Goal: Check status: Check status

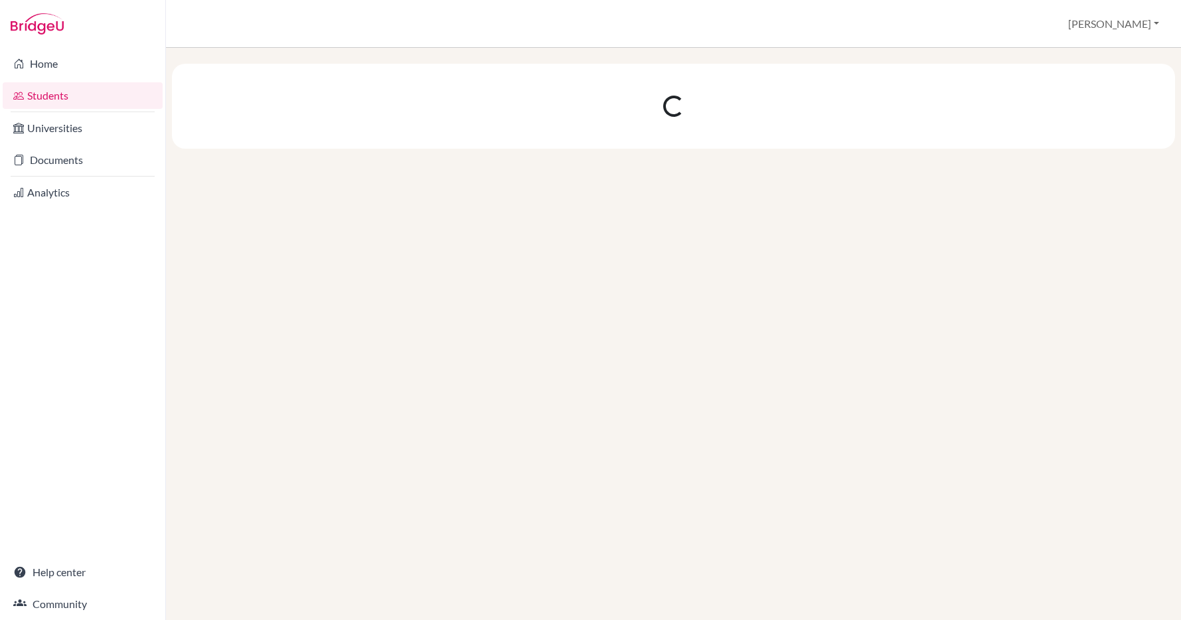
scroll to position [463, 0]
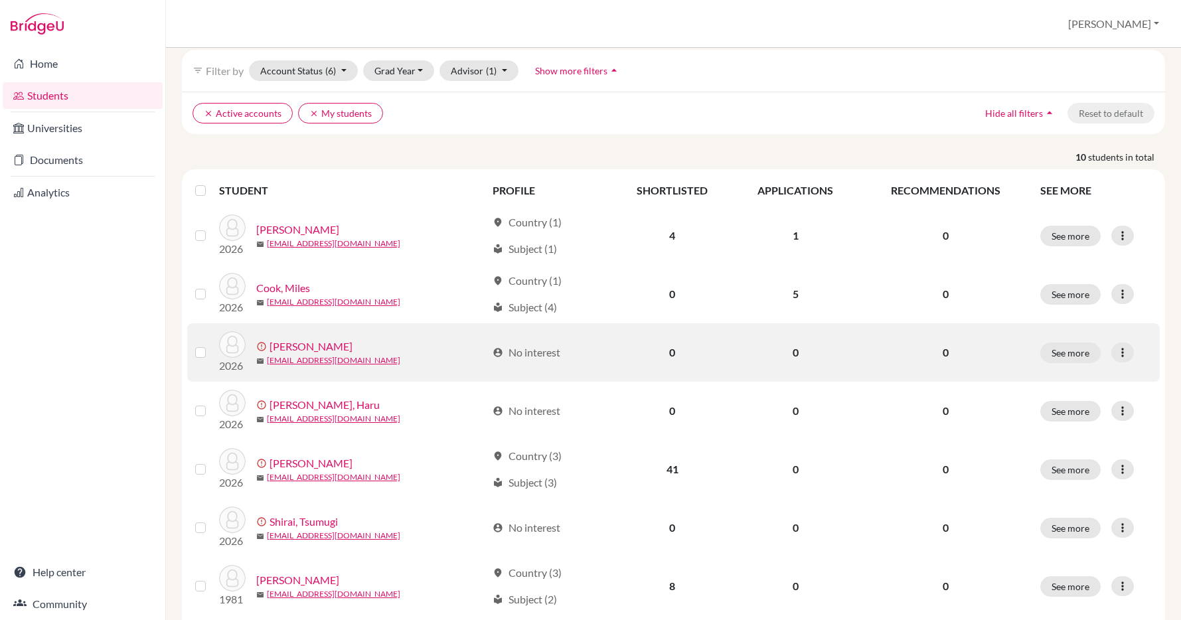
scroll to position [68, 0]
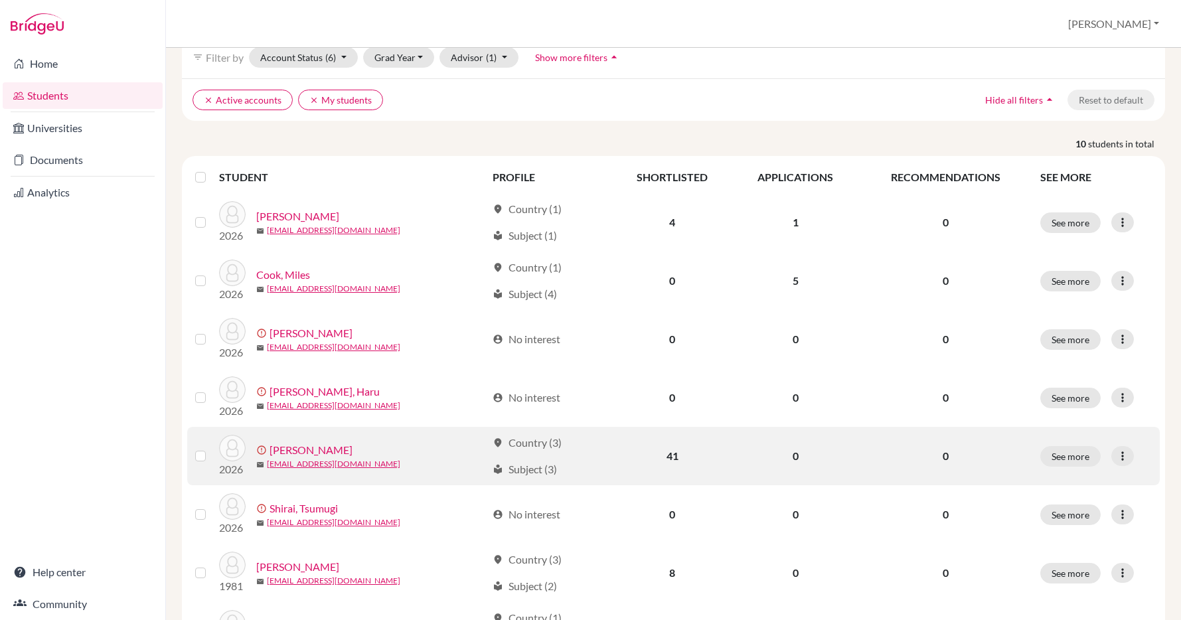
click at [301, 448] on link "[PERSON_NAME]" at bounding box center [311, 450] width 83 height 16
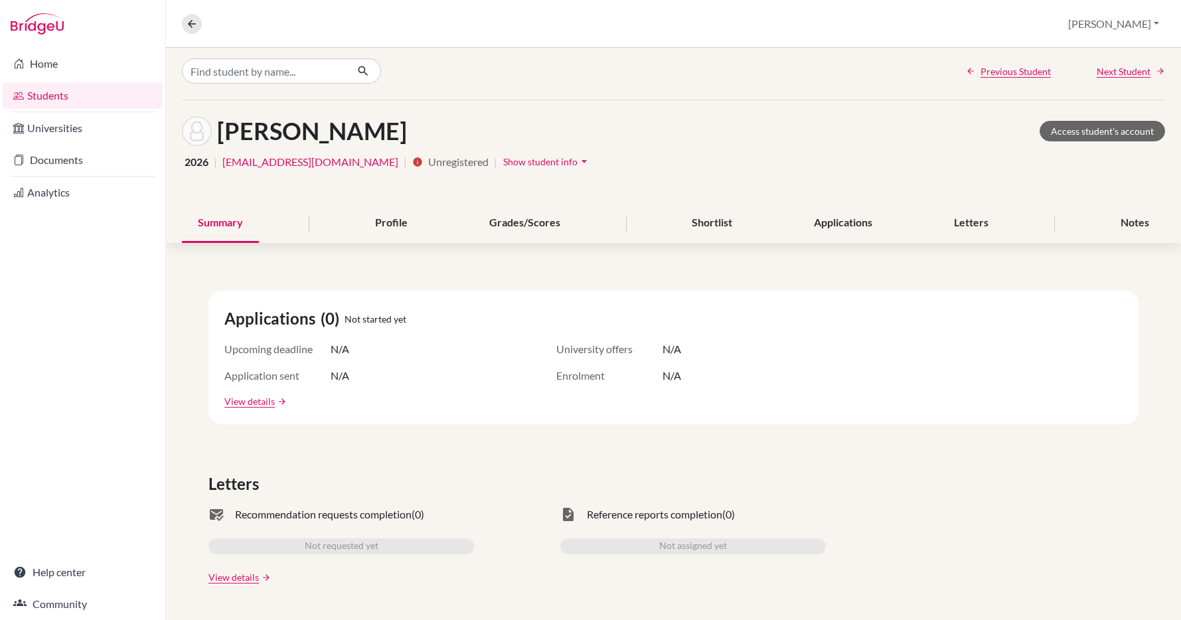
scroll to position [8, 0]
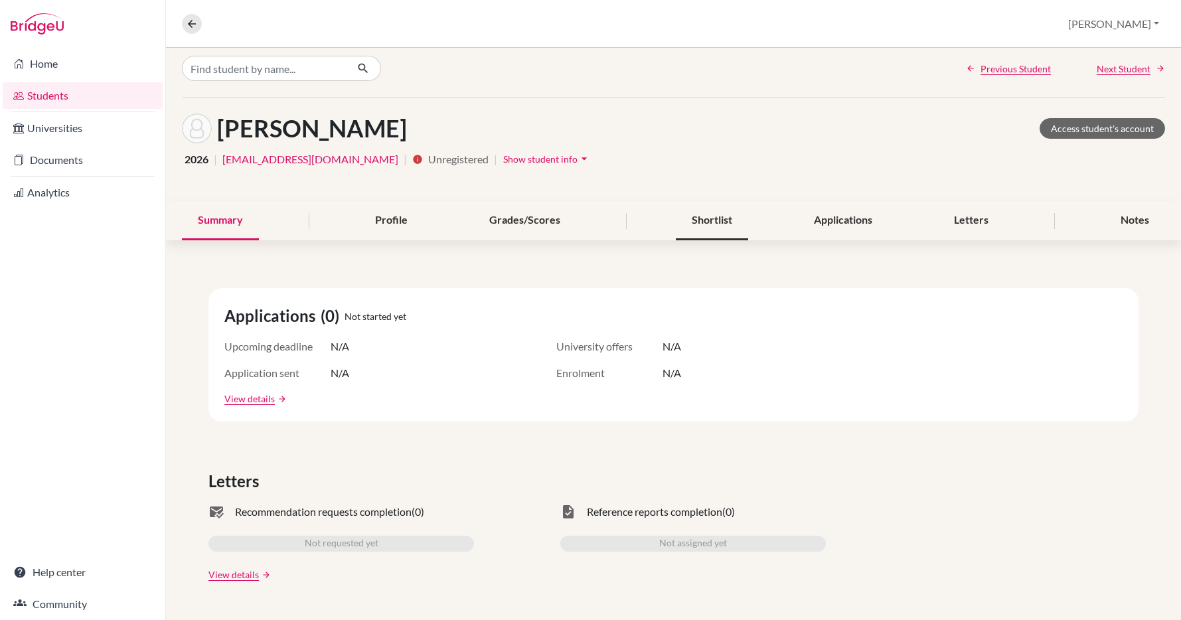
click at [707, 218] on div "Shortlist" at bounding box center [712, 220] width 72 height 39
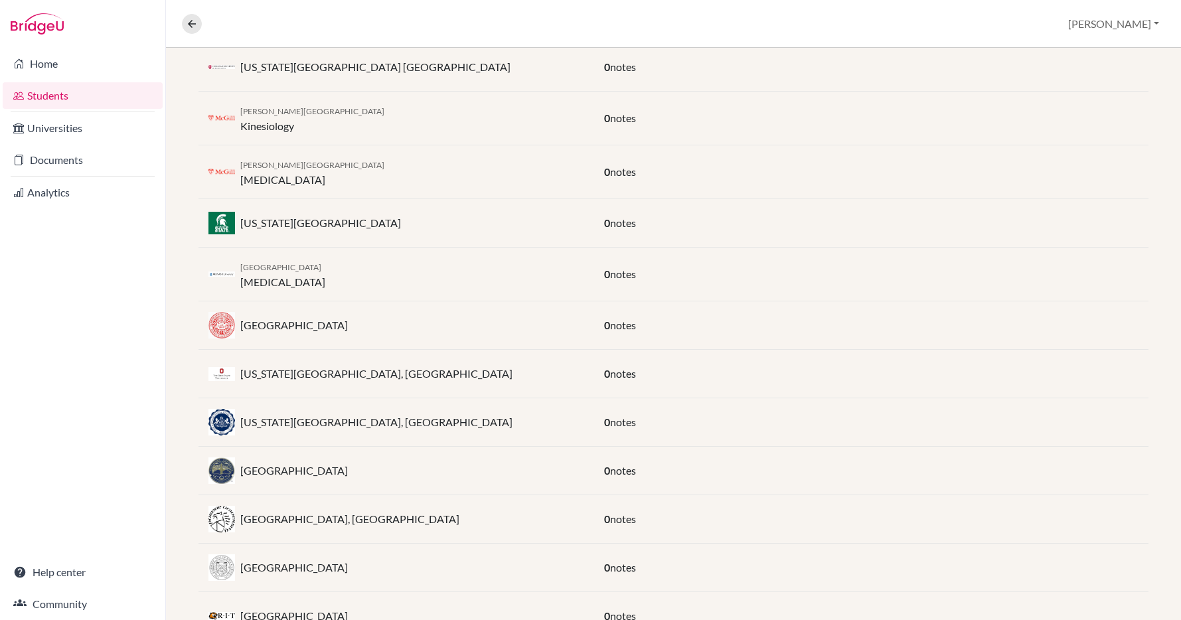
scroll to position [324, 0]
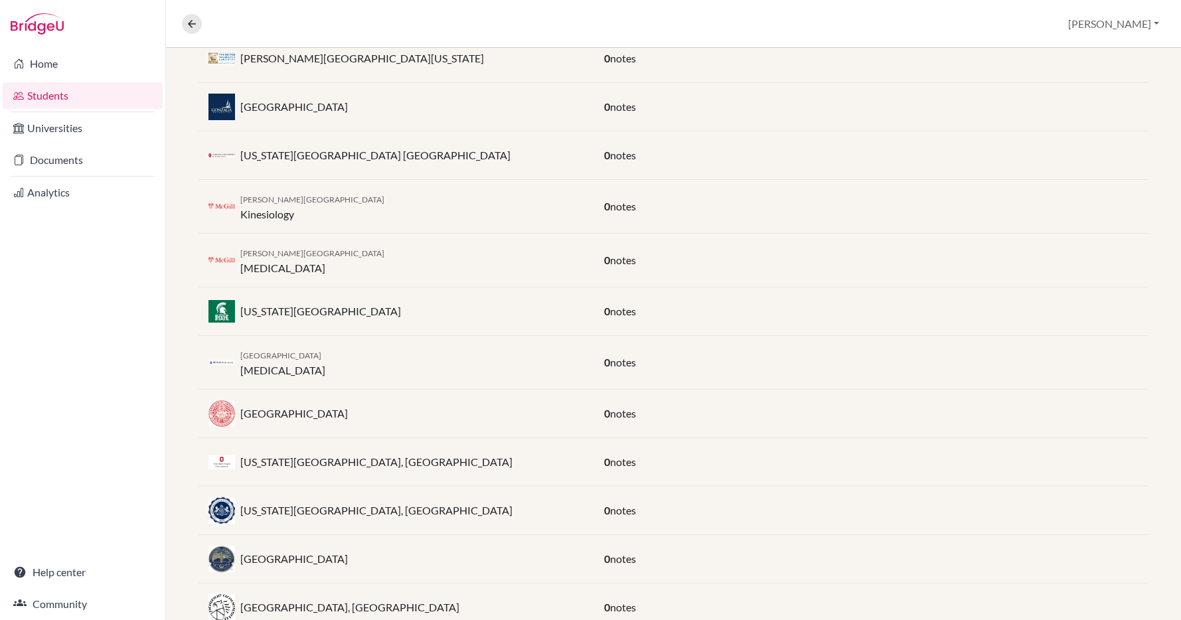
click at [322, 298] on div "Michigan State University" at bounding box center [396, 311] width 396 height 27
click at [593, 300] on div "Michigan State University" at bounding box center [396, 311] width 396 height 27
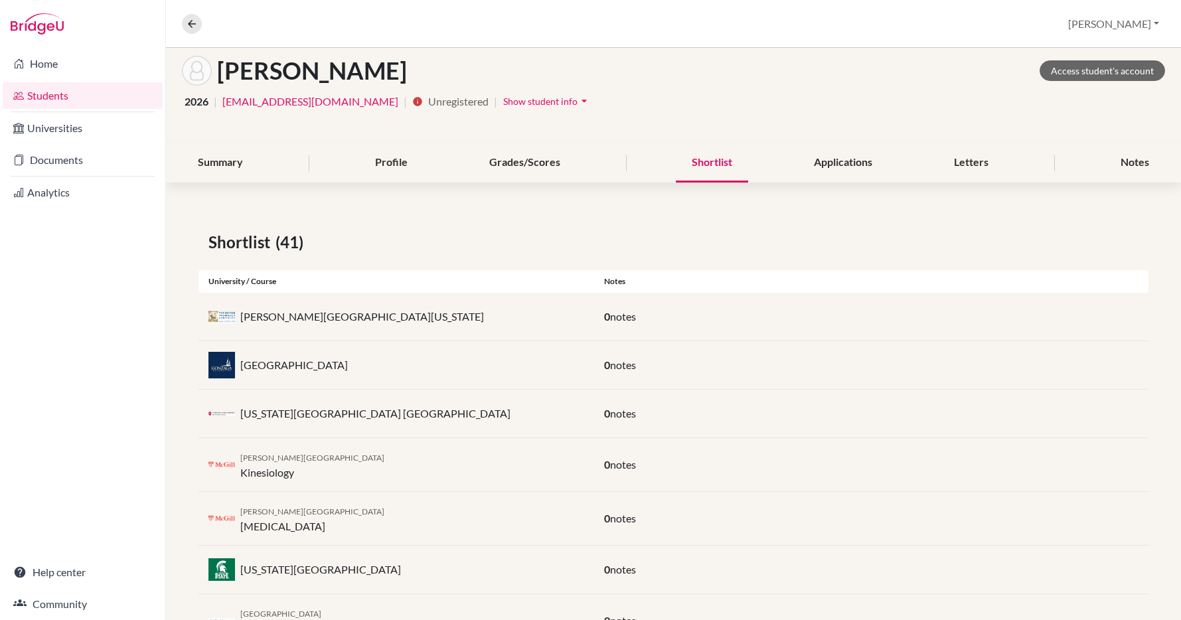
scroll to position [0, 0]
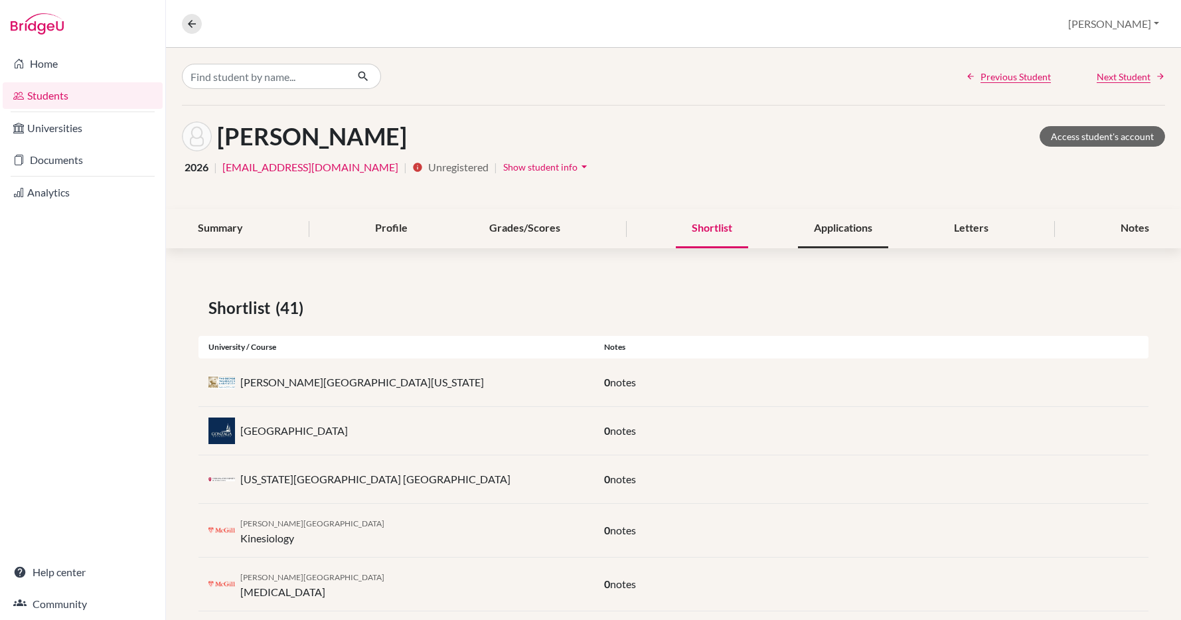
click at [846, 227] on div "Applications" at bounding box center [843, 228] width 90 height 39
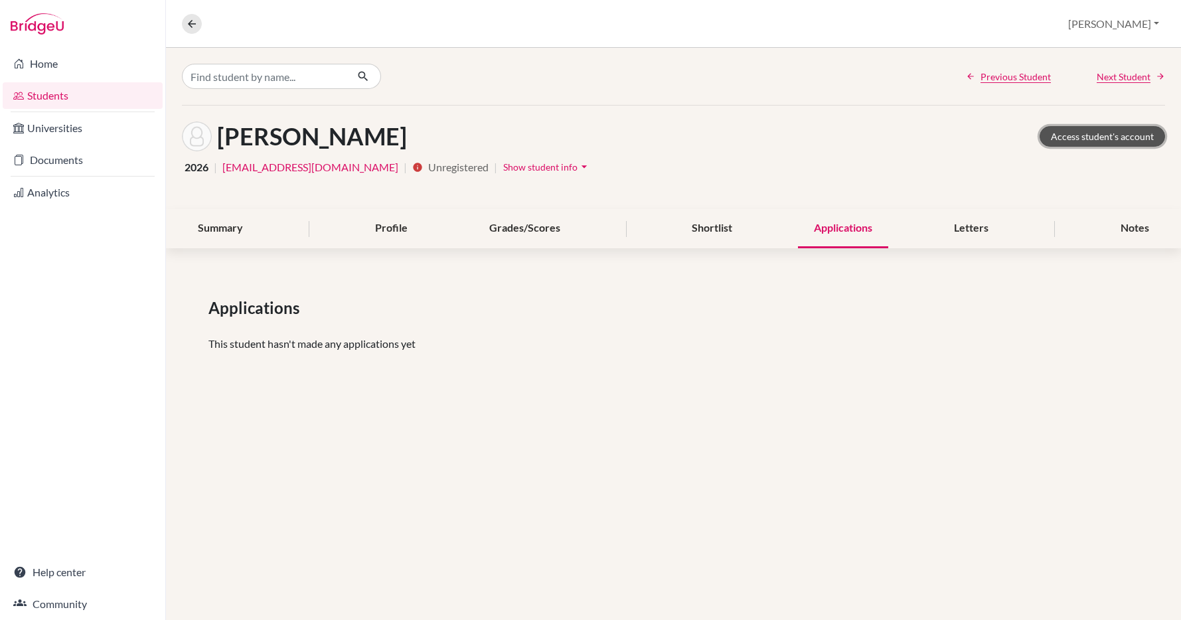
click at [1109, 133] on link "Access student's account" at bounding box center [1102, 136] width 125 height 21
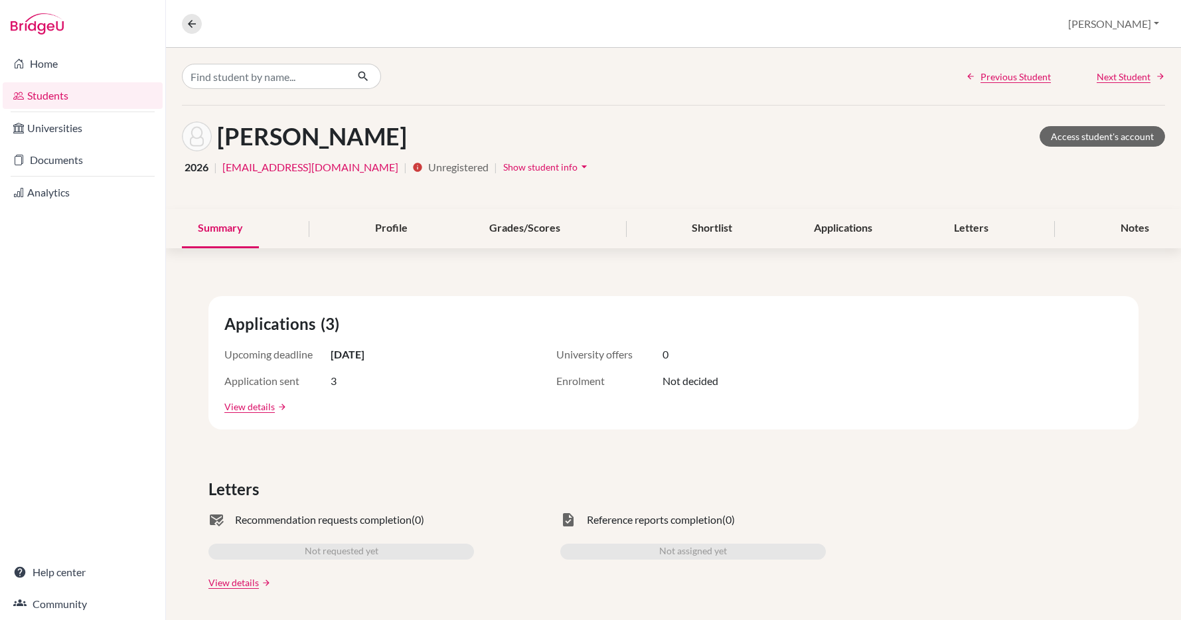
scroll to position [463, 0]
click at [60, 570] on link "Help center" at bounding box center [83, 572] width 160 height 27
click at [58, 60] on link "Home" at bounding box center [83, 63] width 160 height 27
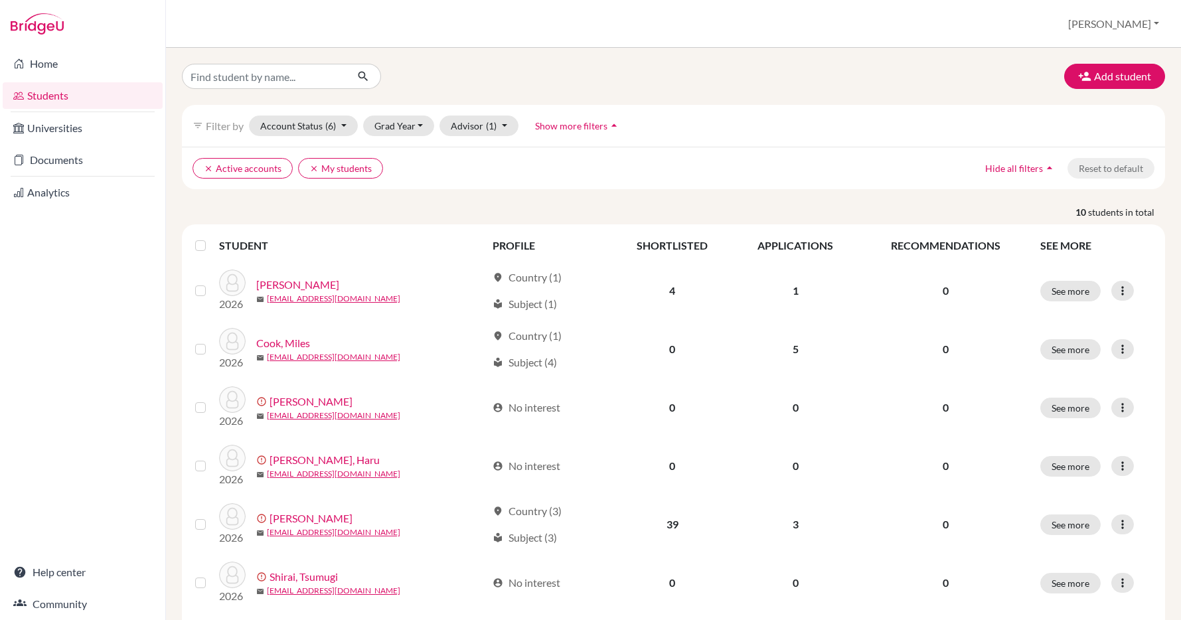
scroll to position [463, 0]
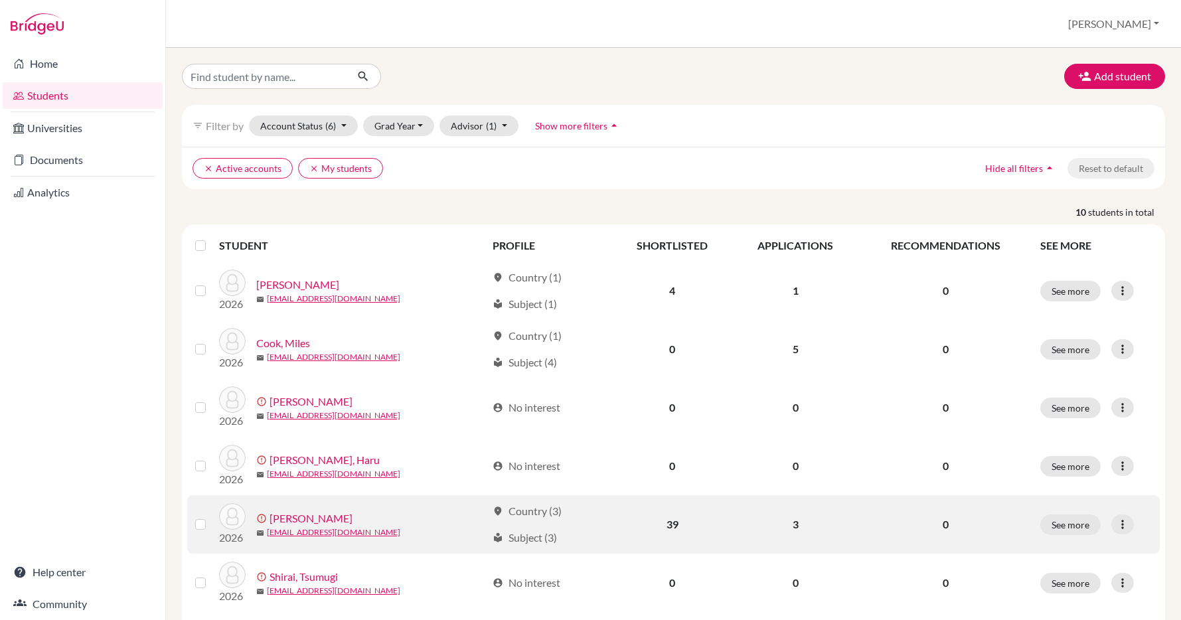
click at [314, 516] on link "[PERSON_NAME]" at bounding box center [311, 518] width 83 height 16
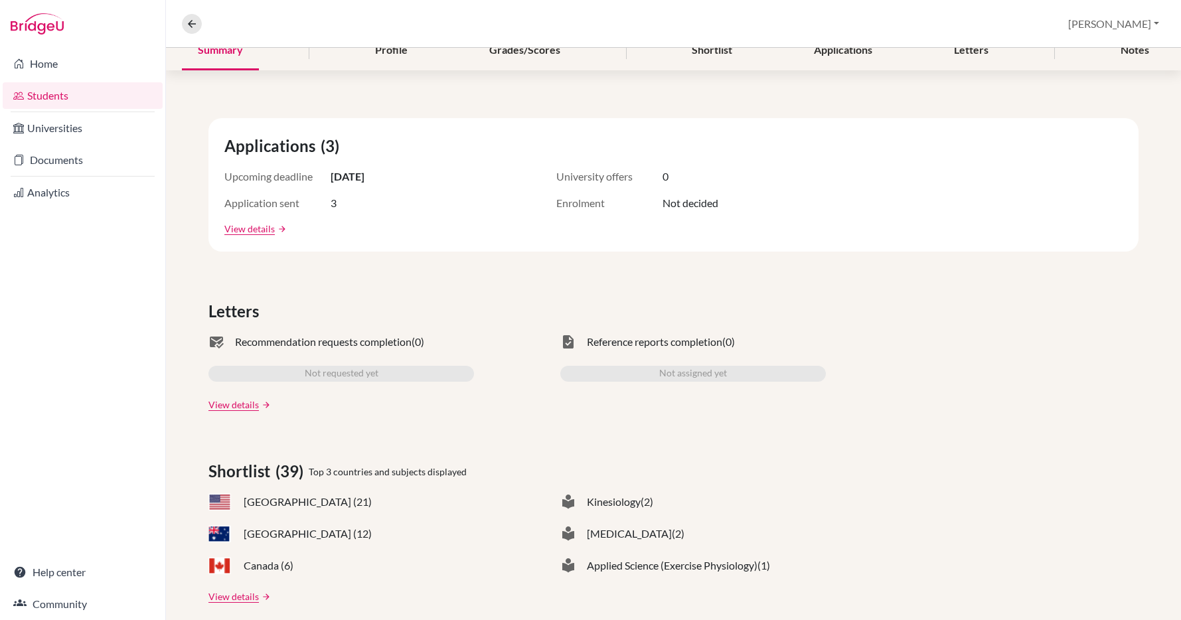
scroll to position [250, 0]
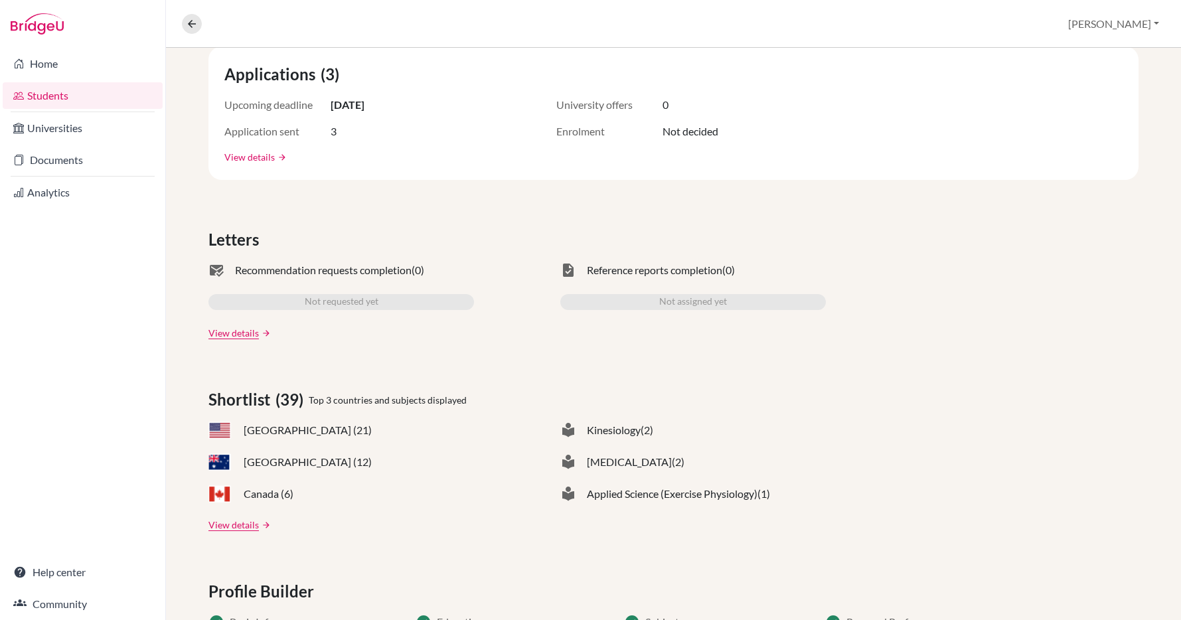
click at [257, 153] on link "View details" at bounding box center [249, 157] width 50 height 14
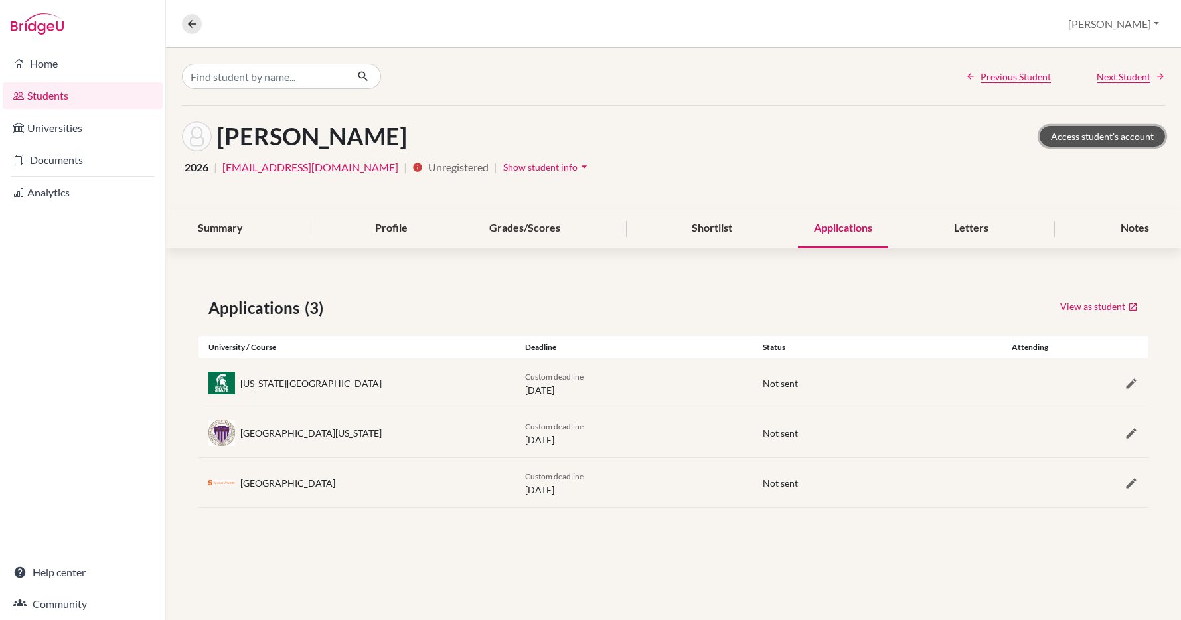
click at [1087, 133] on link "Access student's account" at bounding box center [1102, 136] width 125 height 21
